Goal: Task Accomplishment & Management: Use online tool/utility

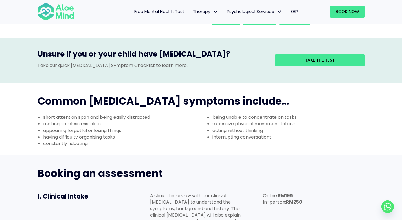
scroll to position [141, 0]
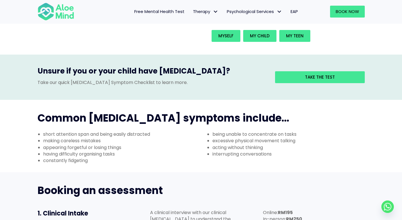
click at [311, 66] on div "Take the test" at bounding box center [316, 77] width 98 height 23
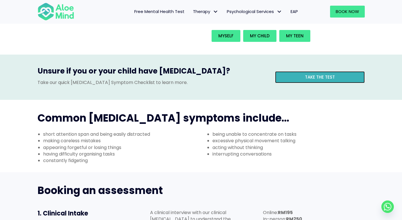
click at [309, 71] on link "Take the test" at bounding box center [320, 77] width 90 height 12
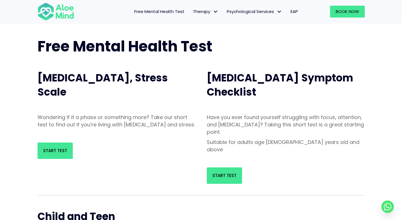
scroll to position [24, 0]
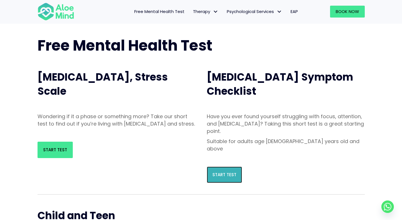
click at [225, 166] on link "Start Test" at bounding box center [224, 174] width 35 height 16
